Goal: Transaction & Acquisition: Purchase product/service

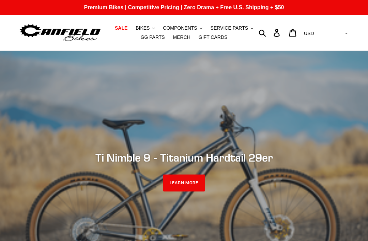
click at [163, 29] on button "COMPONENTS .cls-1{fill:#231f20}" at bounding box center [183, 28] width 46 height 9
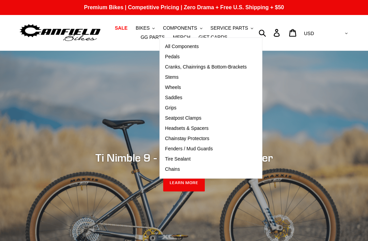
click at [150, 28] on span "BIKES" at bounding box center [143, 28] width 14 height 6
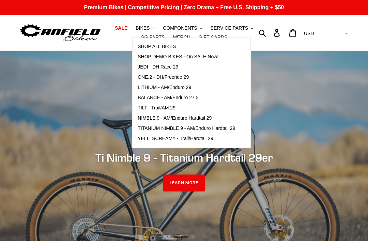
click at [148, 47] on span "SHOP ALL BIKES" at bounding box center [157, 47] width 38 height 6
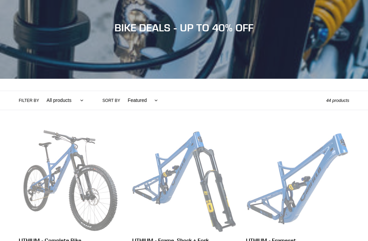
scroll to position [74, 0]
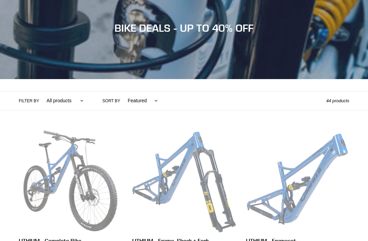
click at [118, 107] on div "Sort by Featured Best selling Alphabetically, A-Z Alphabetically, Z-A Price, lo…" at bounding box center [132, 100] width 58 height 19
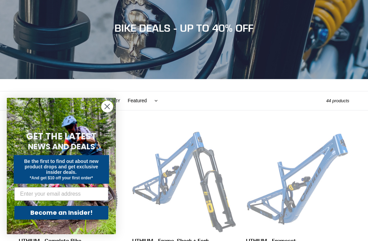
click at [103, 112] on circle "Close dialog" at bounding box center [107, 106] width 11 height 11
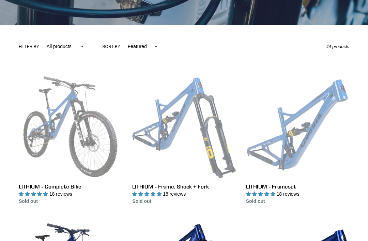
scroll to position [133, 0]
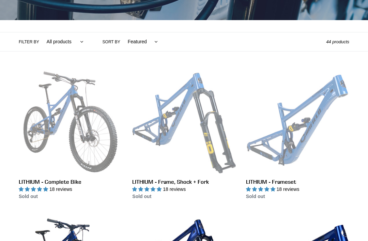
click at [137, 45] on select "Featured Best selling Alphabetically, A-Z Alphabetically, Z-A Price, low to hig…" at bounding box center [141, 41] width 39 height 19
select select "price-descending"
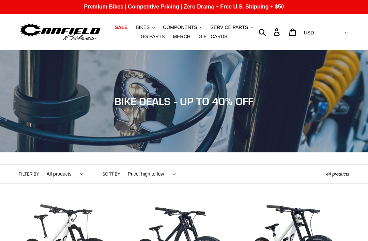
scroll to position [0, 0]
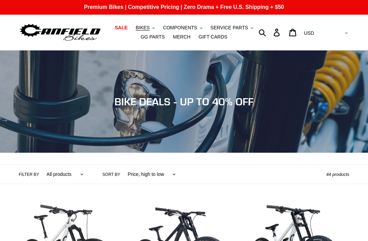
click at [142, 25] on span "BIKES" at bounding box center [143, 28] width 14 height 6
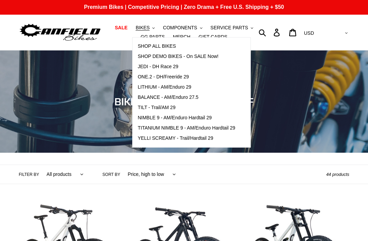
click at [145, 104] on link "TILT - Trail/AM 29" at bounding box center [187, 108] width 108 height 10
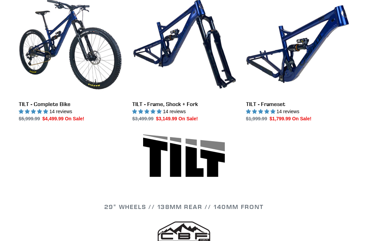
scroll to position [212, 0]
